Goal: Navigation & Orientation: Find specific page/section

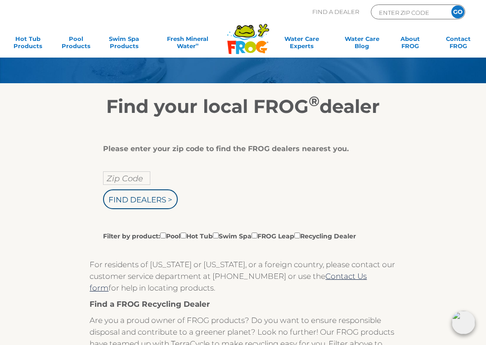
scroll to position [64, 0]
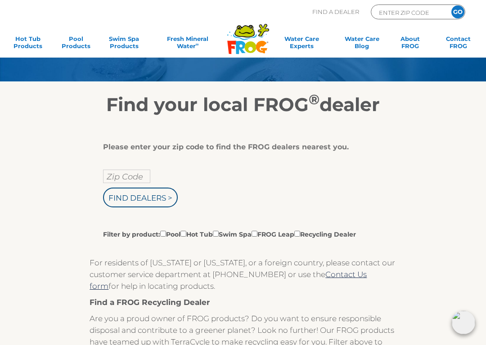
click at [147, 177] on input "Zip Code" at bounding box center [126, 177] width 47 height 14
type input "Zip Code"
click at [150, 179] on input "text" at bounding box center [126, 177] width 47 height 14
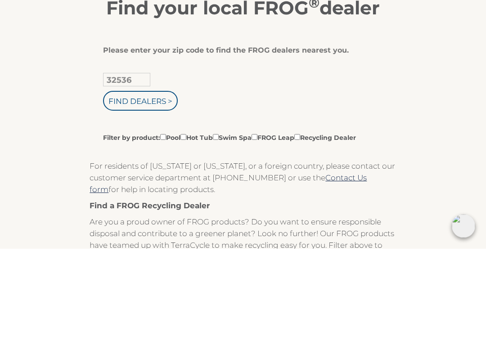
type input "32536"
click at [150, 188] on input "Find Dealers >" at bounding box center [140, 198] width 75 height 20
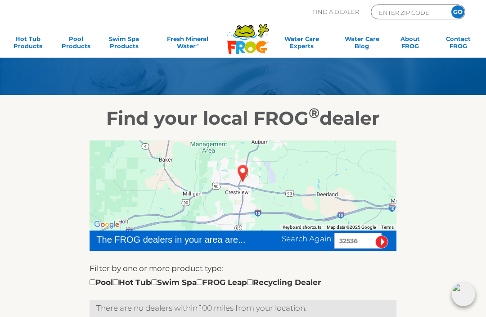
scroll to position [47, 0]
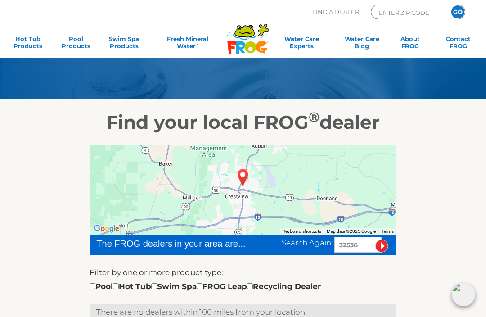
click at [383, 246] on input "image" at bounding box center [381, 245] width 13 height 13
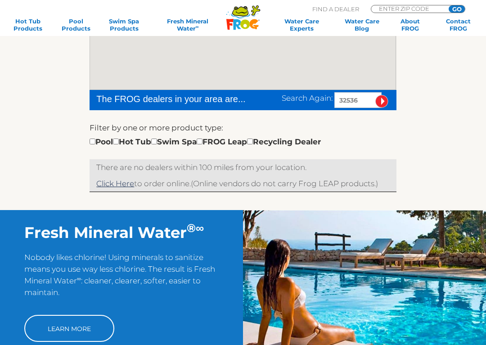
scroll to position [191, 0]
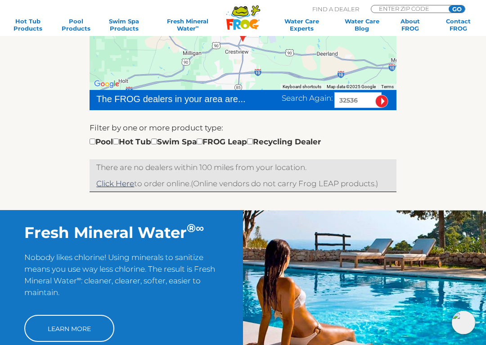
click at [95, 139] on input "checkbox" at bounding box center [93, 142] width 6 height 6
checkbox input "true"
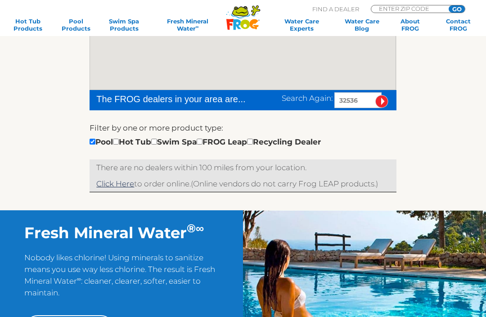
scroll to position [191, 0]
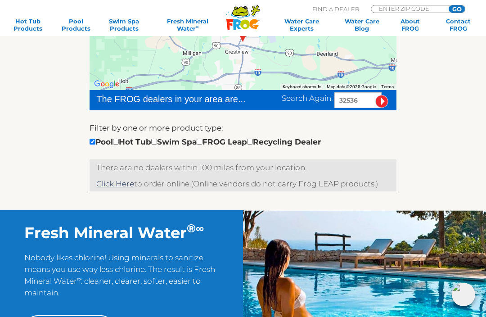
click at [122, 184] on link "Click Here" at bounding box center [115, 183] width 38 height 9
